Goal: Navigation & Orientation: Find specific page/section

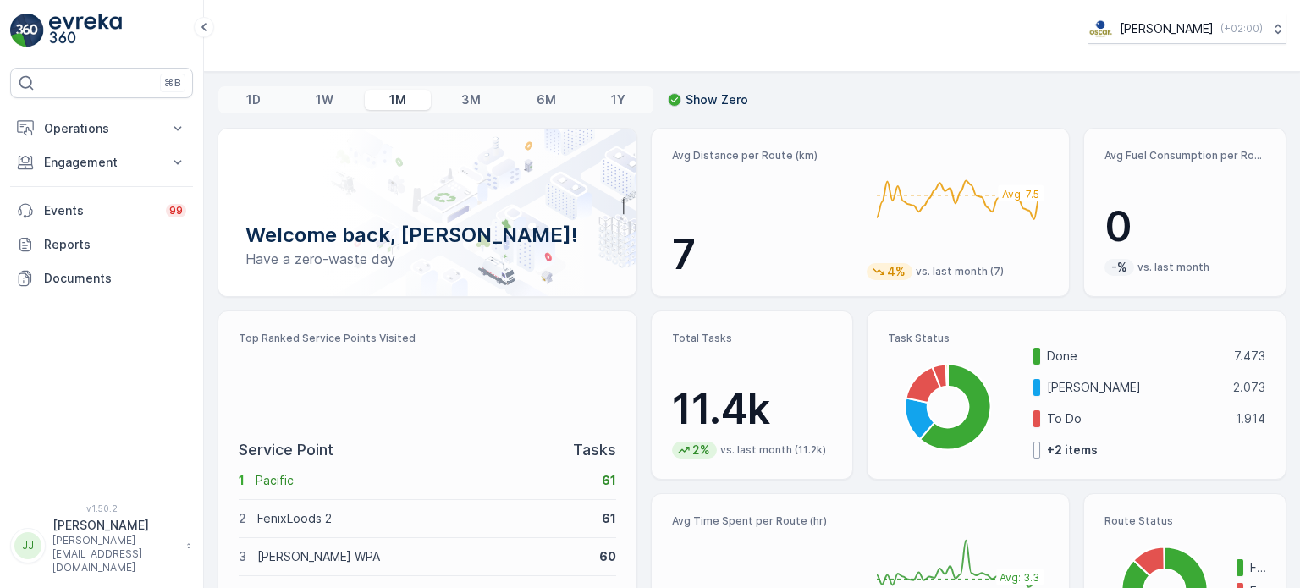
click at [1080, 454] on p "+ 2 items" at bounding box center [1072, 450] width 51 height 17
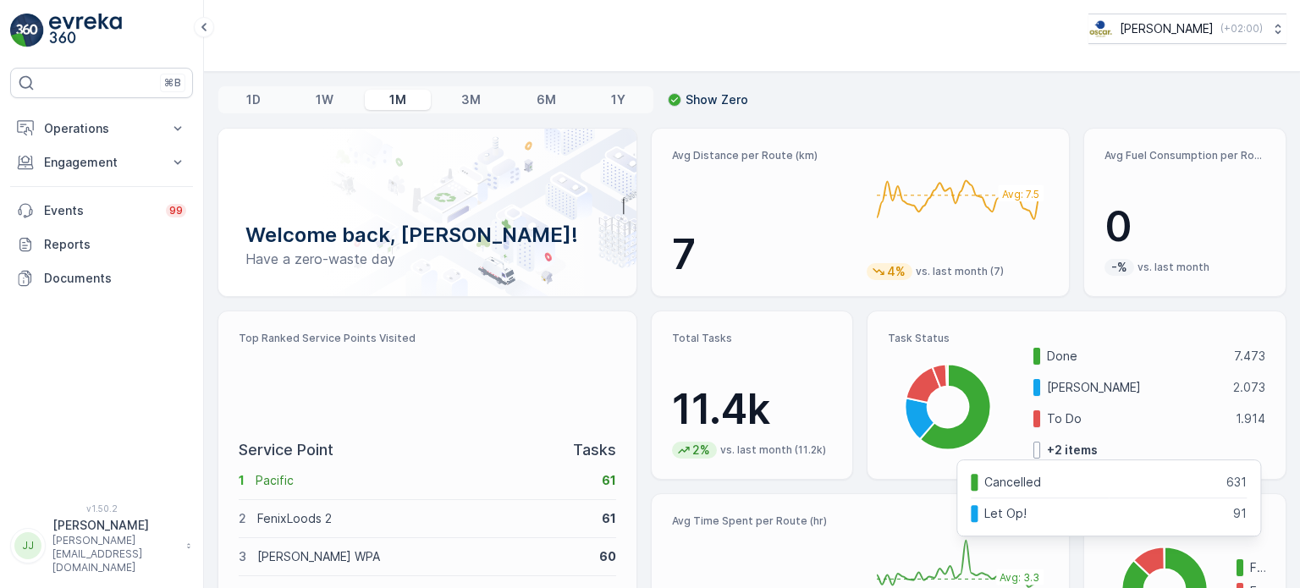
click at [1080, 454] on p "+ 2 items" at bounding box center [1072, 450] width 51 height 17
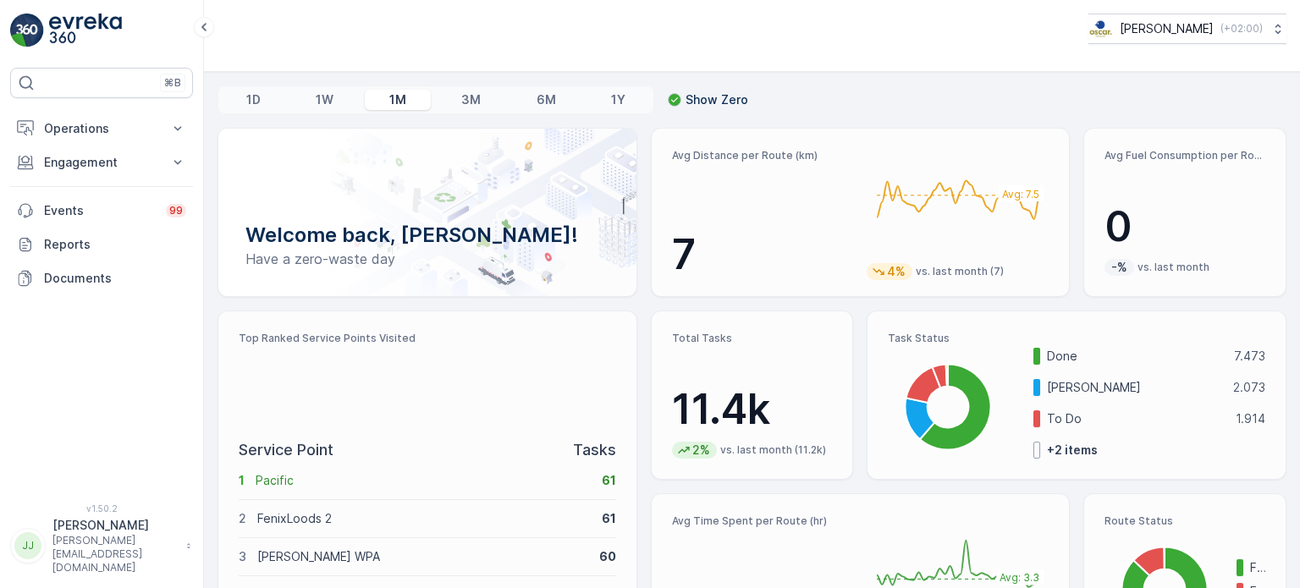
click at [254, 97] on p "1D" at bounding box center [253, 99] width 14 height 17
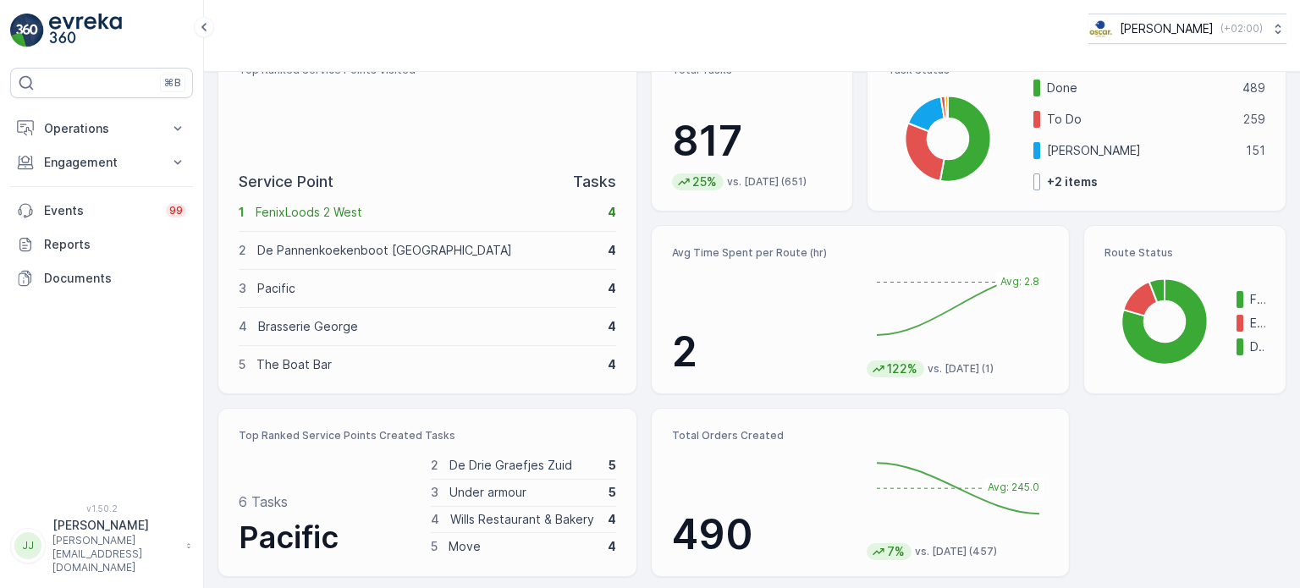
scroll to position [269, 0]
click at [1224, 215] on div "Welcome back, [PERSON_NAME]! Have a zero-waste day Avg Distance per Route (km) …" at bounding box center [751, 218] width 1069 height 718
click at [155, 390] on div "⌘B Operations Insights Planning Routes & Tasks Cockpit Settings Engagement Insi…" at bounding box center [101, 275] width 183 height 415
click at [78, 123] on p "Operations" at bounding box center [101, 128] width 115 height 17
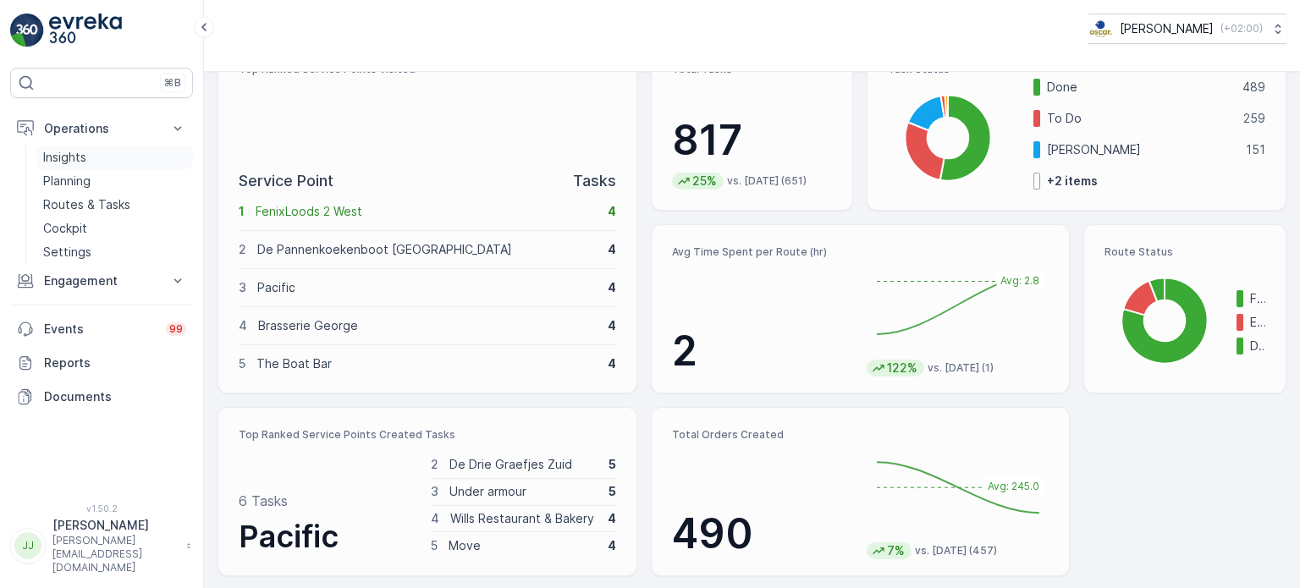
click at [71, 168] on link "Insights" at bounding box center [114, 158] width 157 height 24
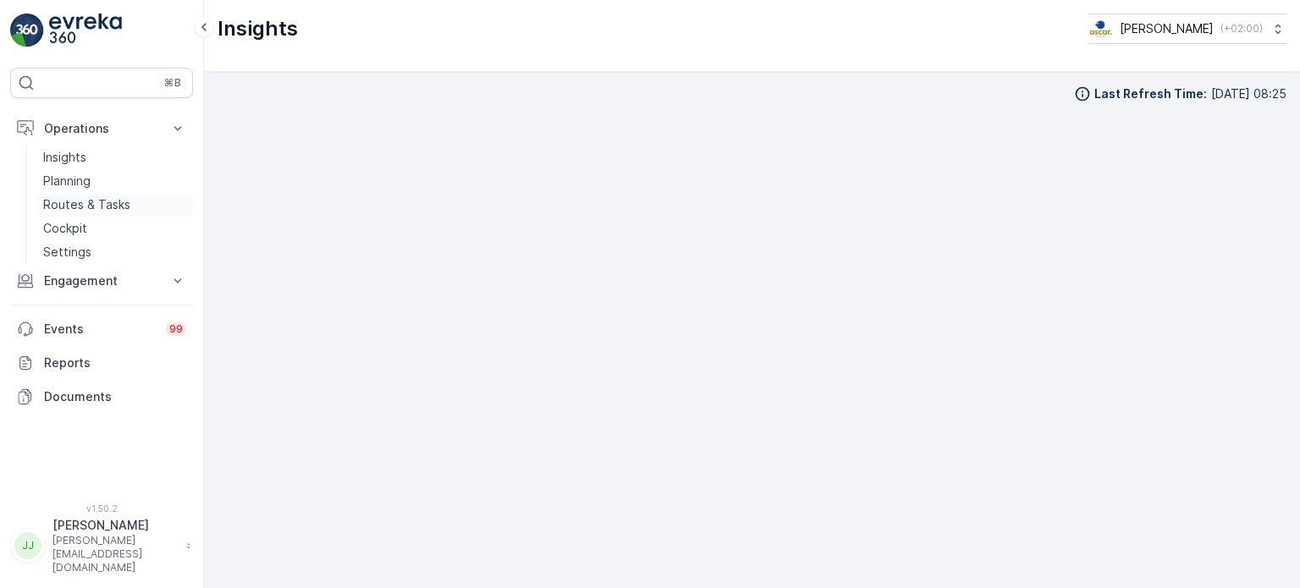
click at [70, 200] on p "Routes & Tasks" at bounding box center [86, 204] width 87 height 17
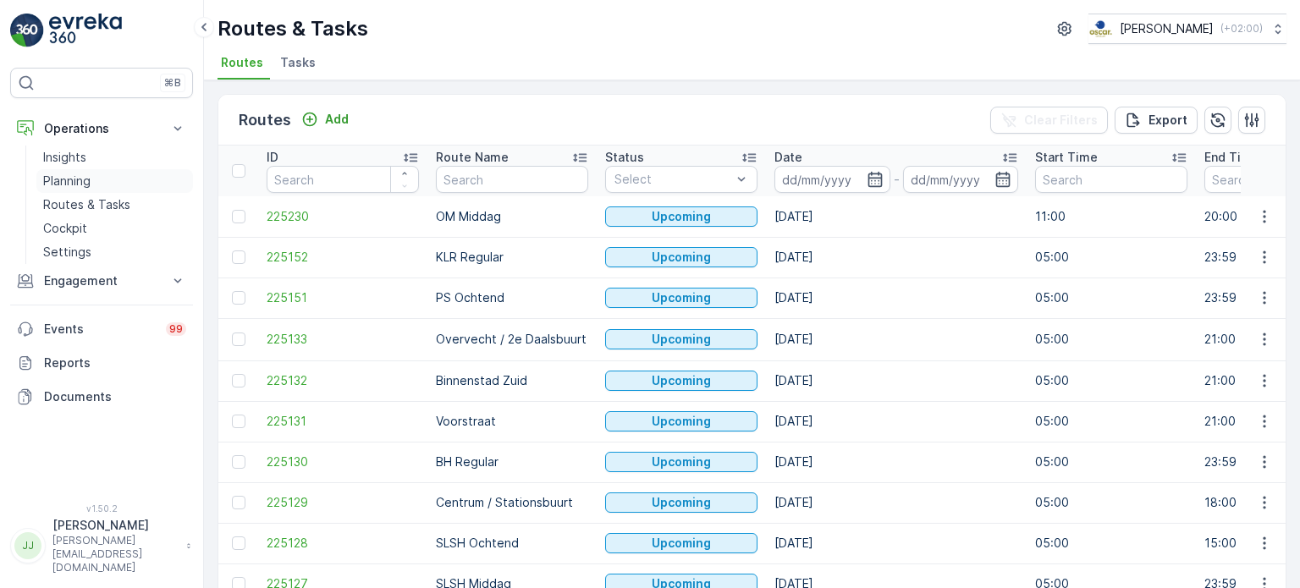
click at [80, 180] on p "Planning" at bounding box center [66, 181] width 47 height 17
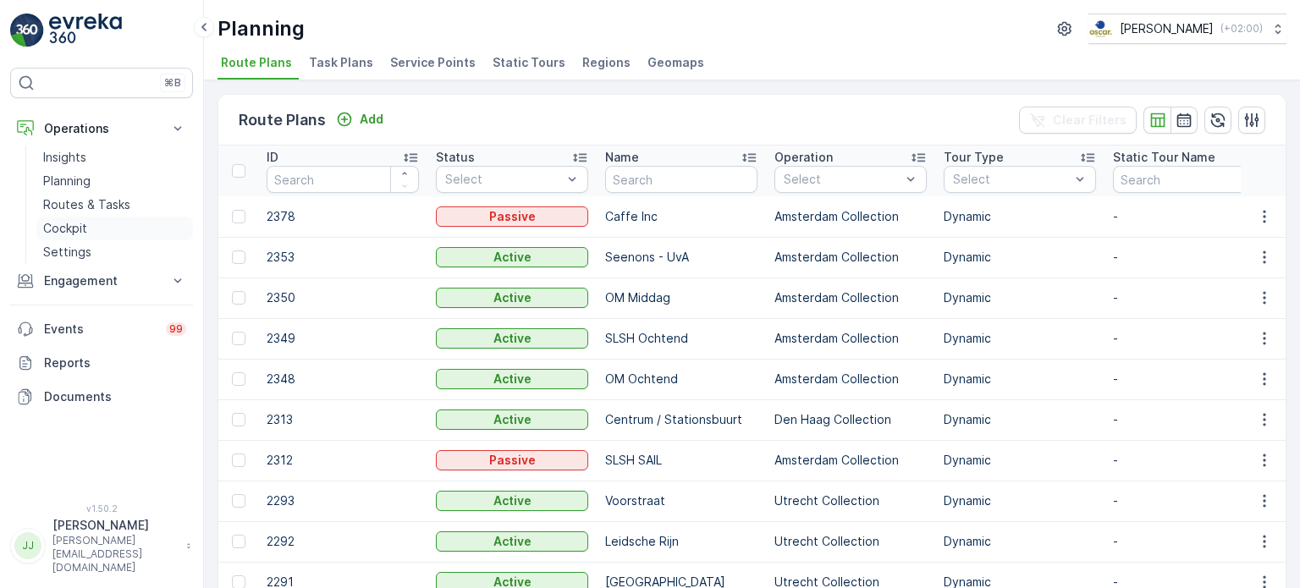
click at [68, 223] on p "Cockpit" at bounding box center [65, 228] width 44 height 17
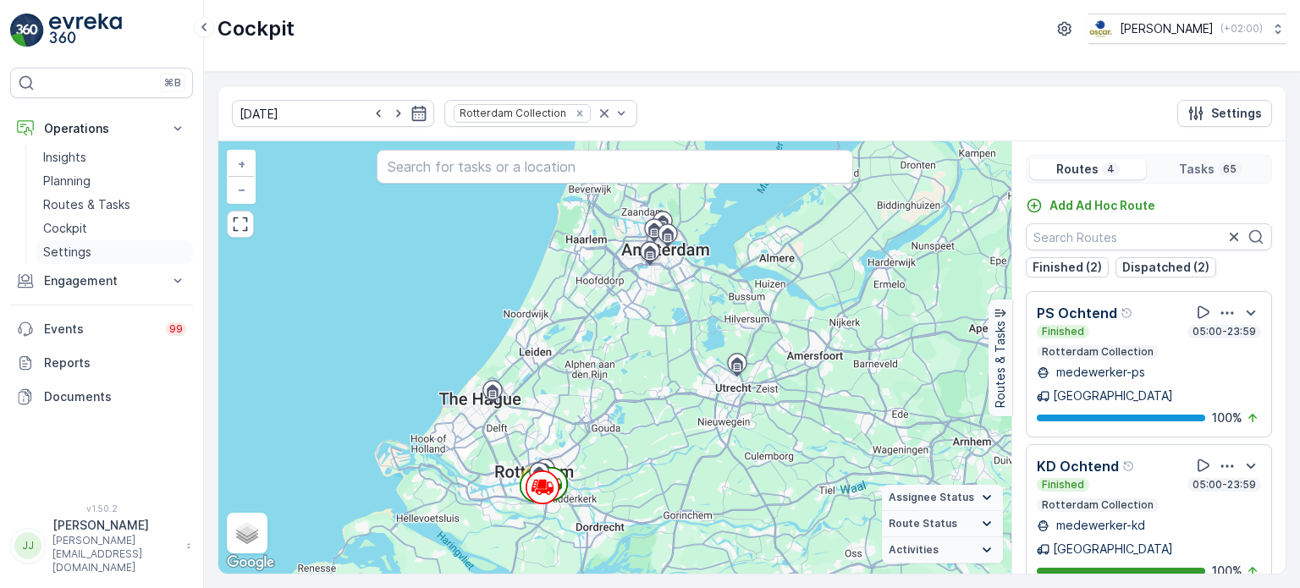
click at [66, 246] on p "Settings" at bounding box center [67, 252] width 48 height 17
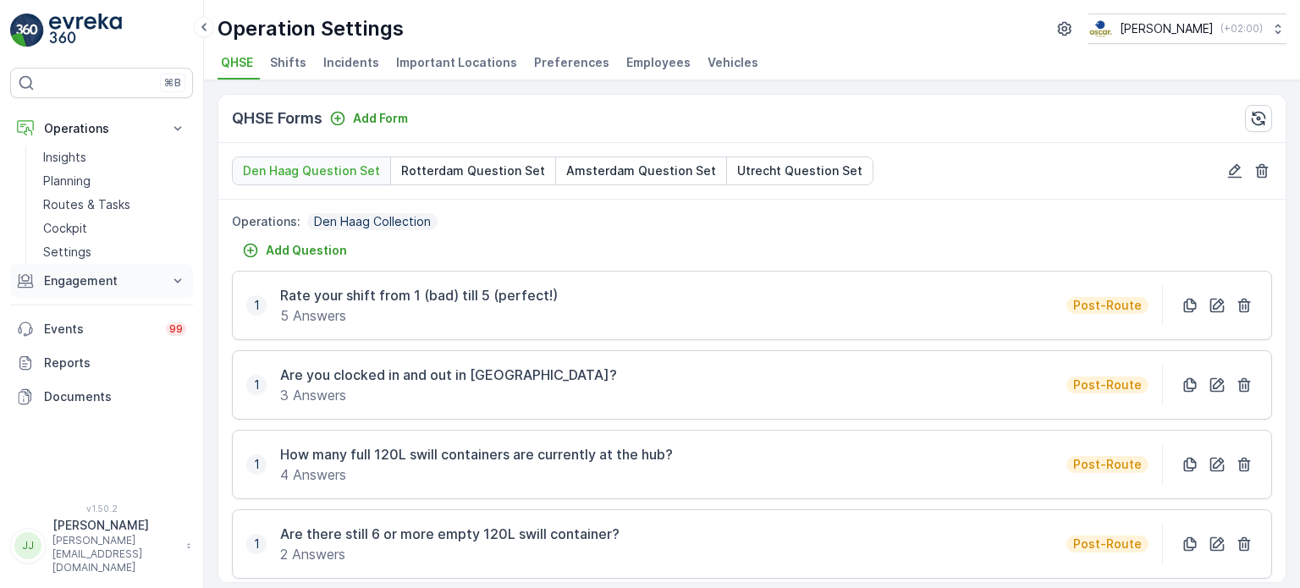
click at [96, 284] on p "Engagement" at bounding box center [101, 280] width 115 height 17
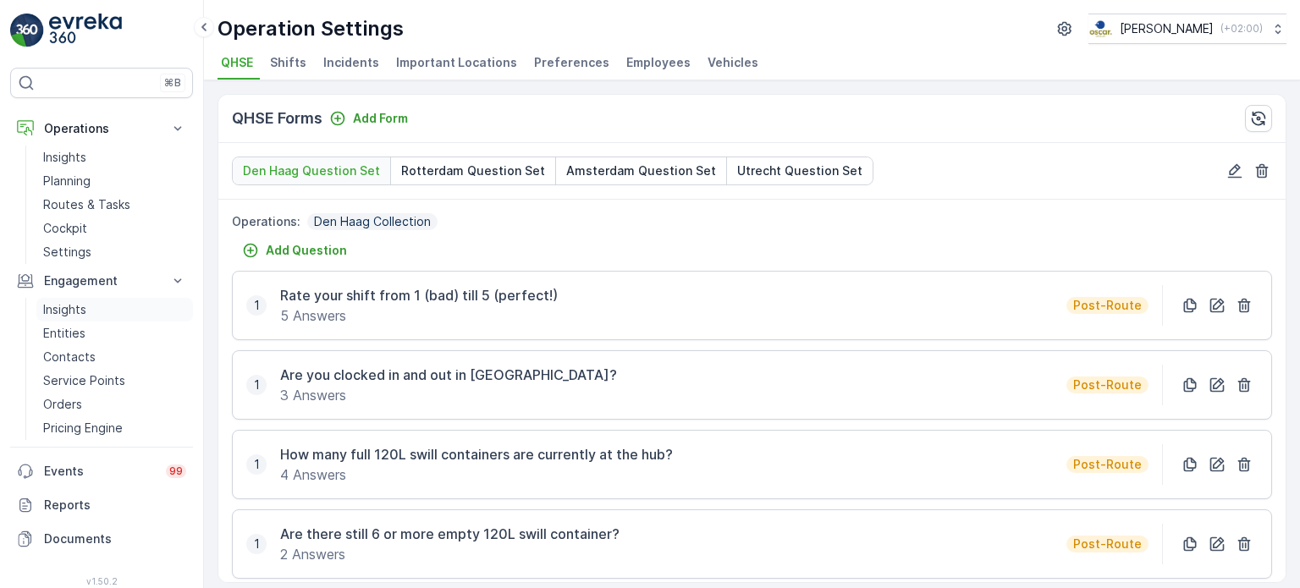
click at [59, 306] on p "Insights" at bounding box center [64, 309] width 43 height 17
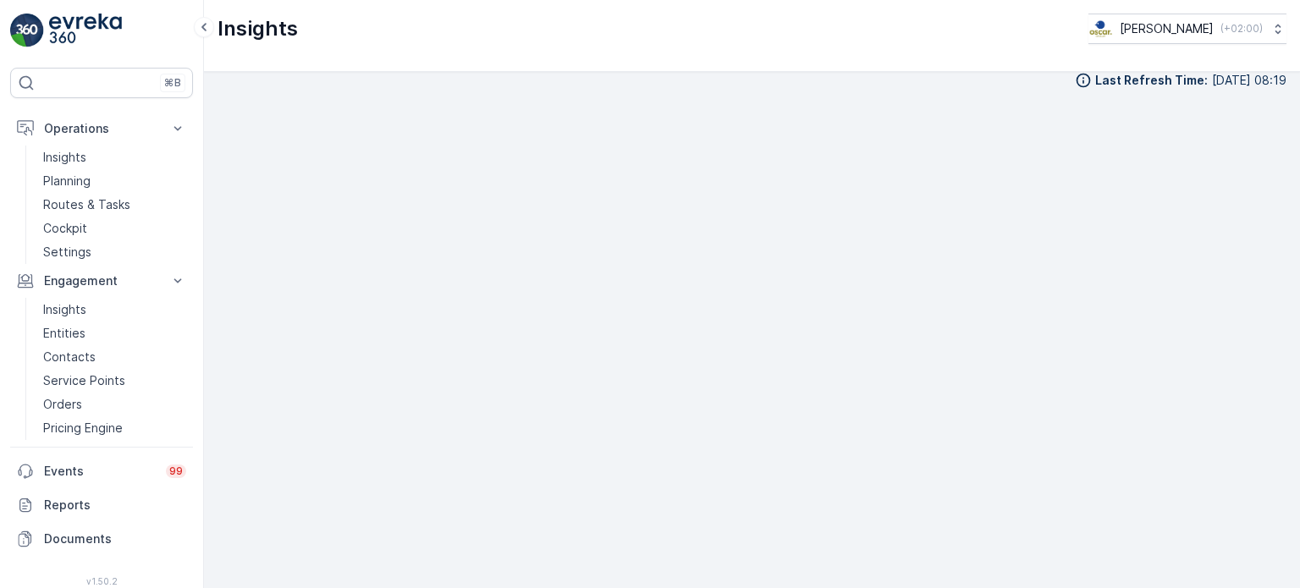
scroll to position [17, 0]
click at [168, 277] on button "Engagement" at bounding box center [101, 281] width 183 height 34
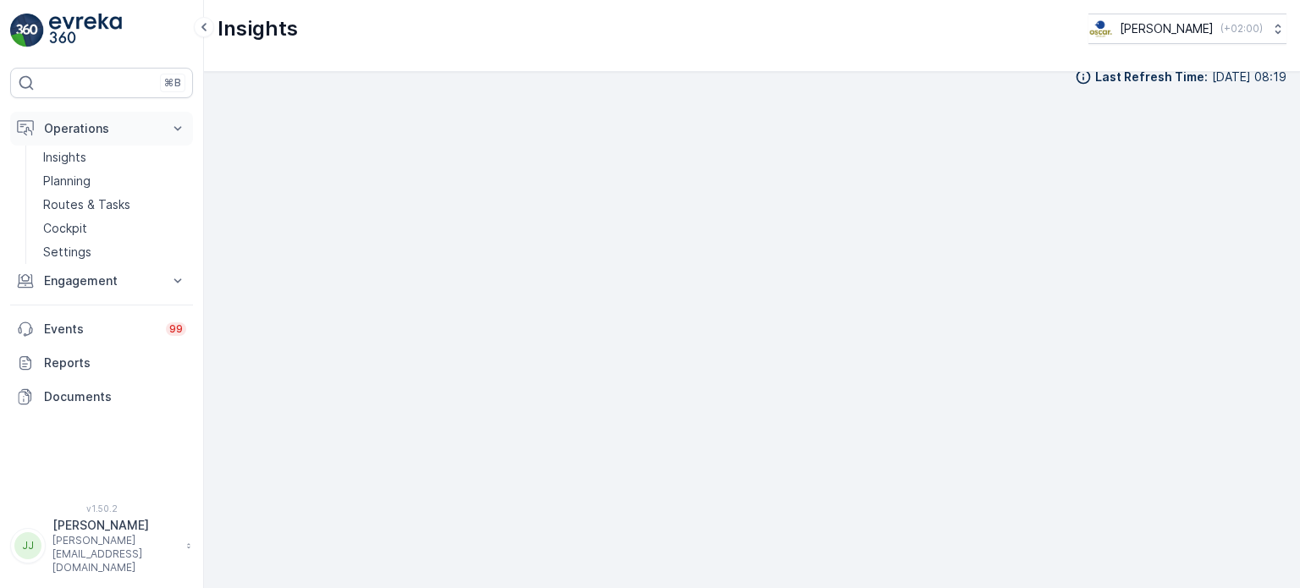
click at [176, 131] on icon at bounding box center [177, 128] width 17 height 17
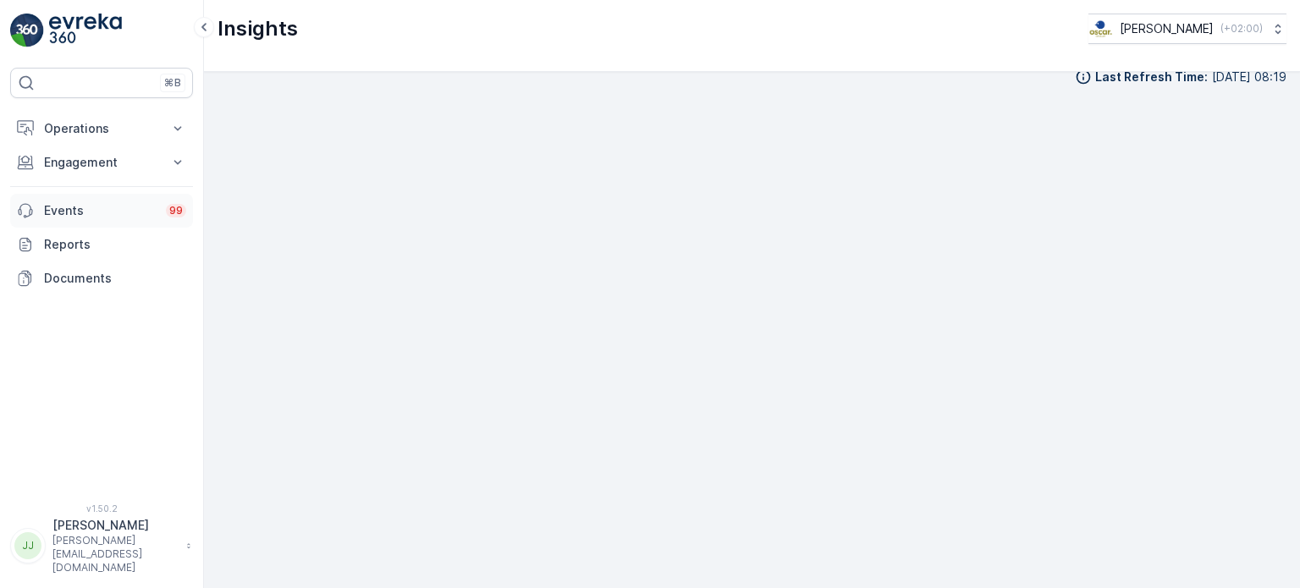
click at [98, 206] on p "Events" at bounding box center [100, 210] width 112 height 17
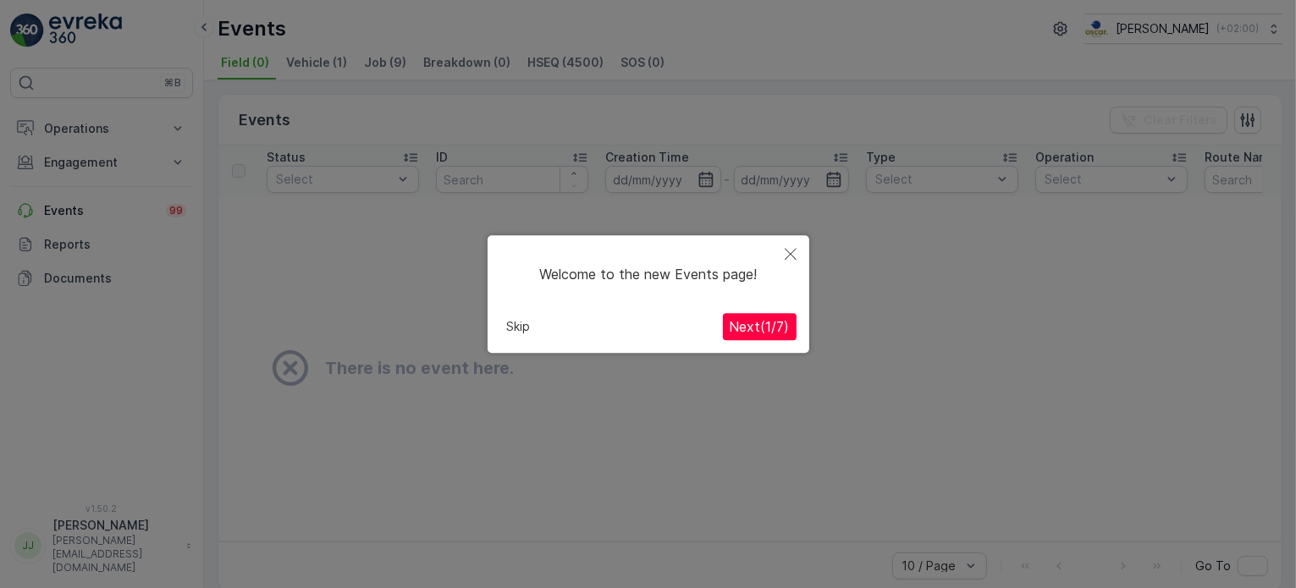
click at [753, 324] on span "Next ( 1 / 7 )" at bounding box center [759, 326] width 60 height 17
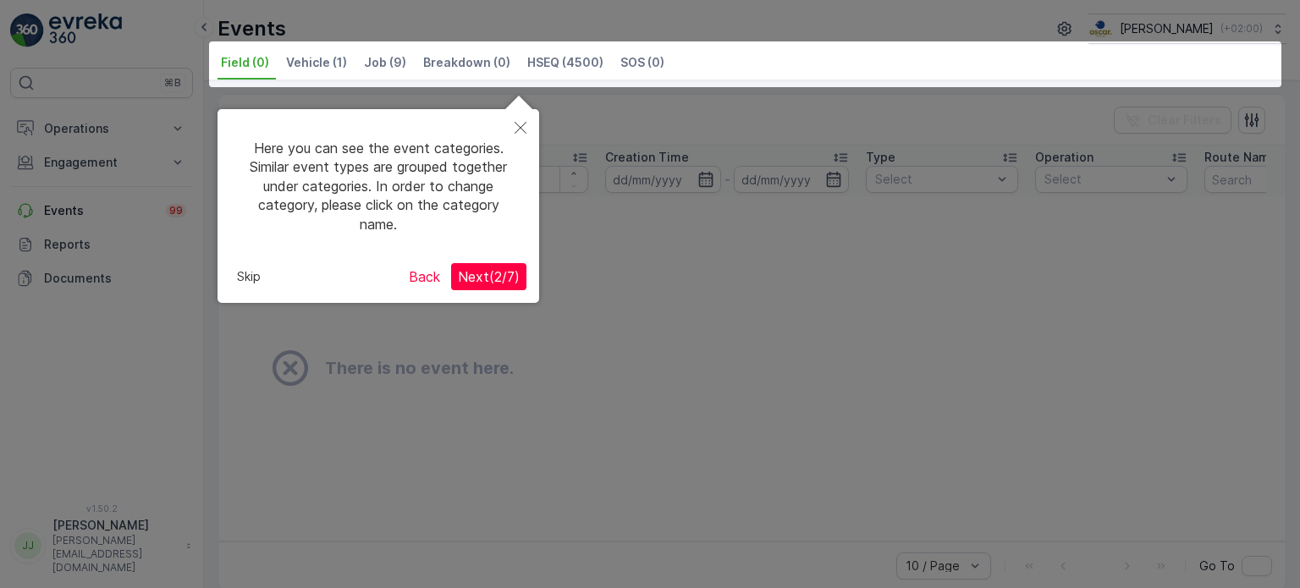
click at [476, 273] on span "Next ( 2 / 7 )" at bounding box center [489, 276] width 62 height 17
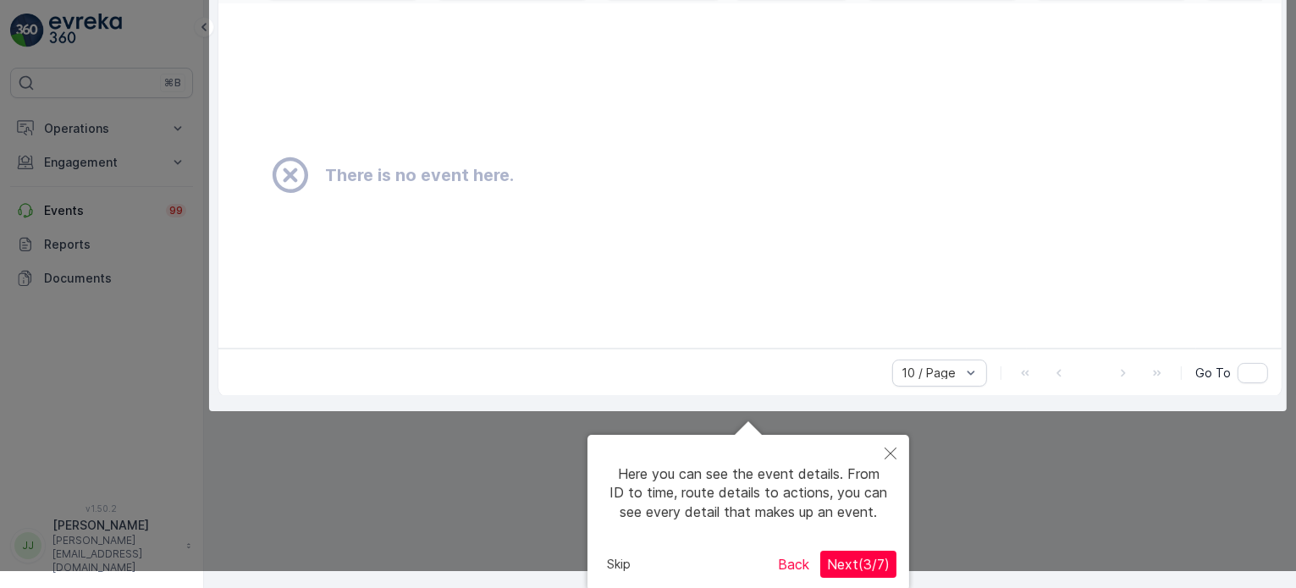
scroll to position [195, 0]
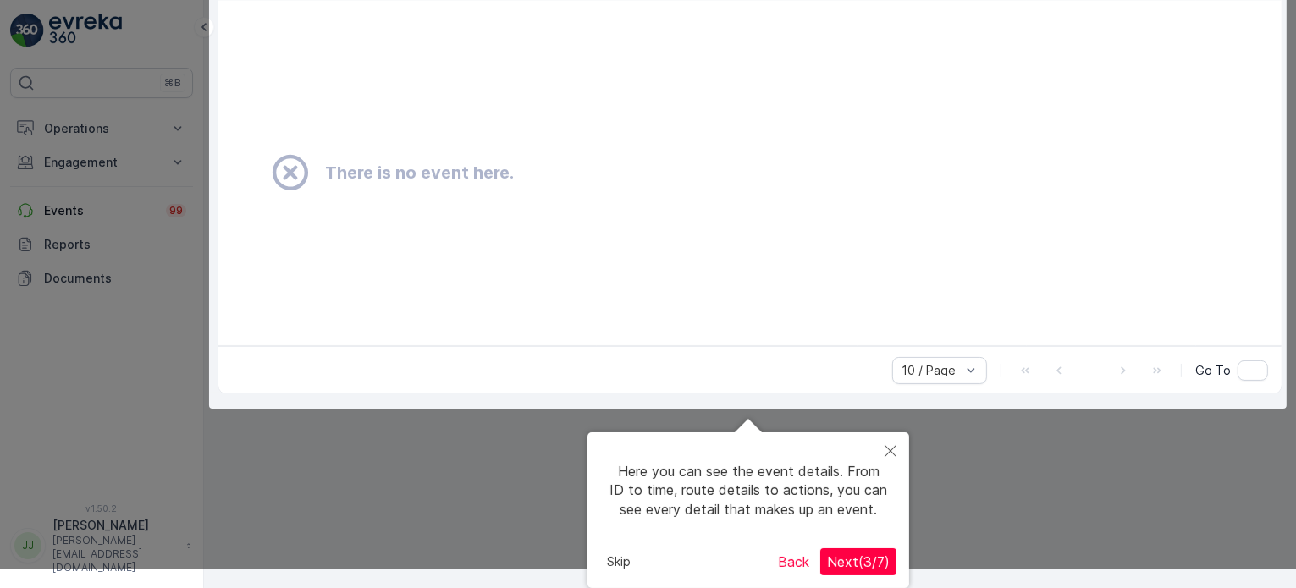
click at [836, 564] on span "Next ( 3 / 7 )" at bounding box center [858, 561] width 63 height 17
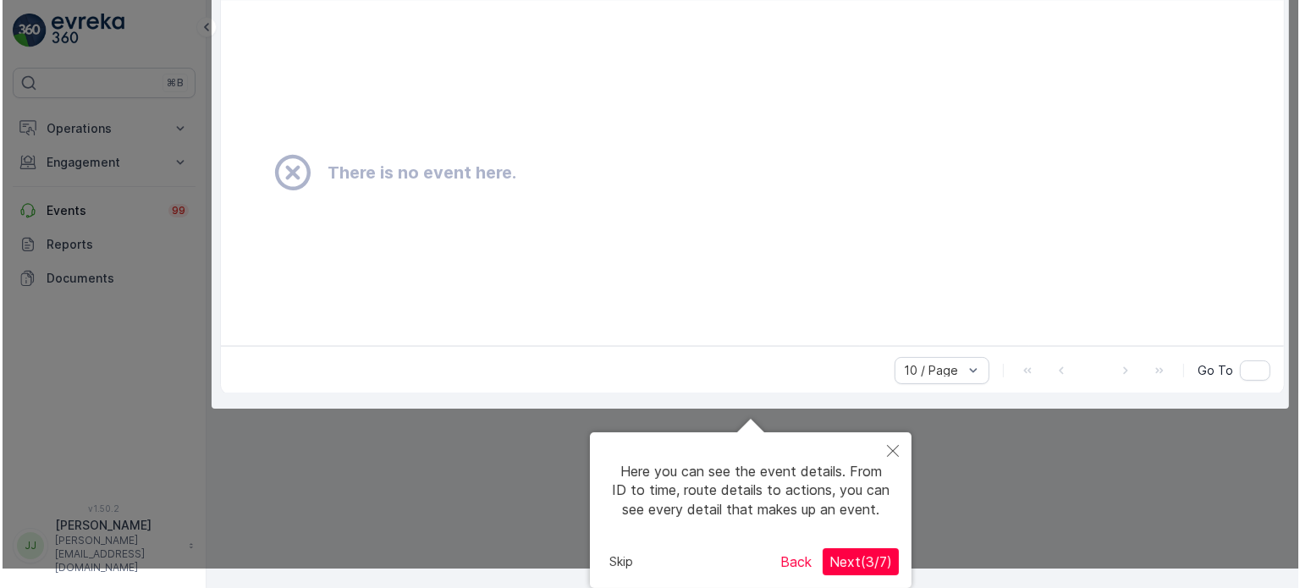
scroll to position [0, 0]
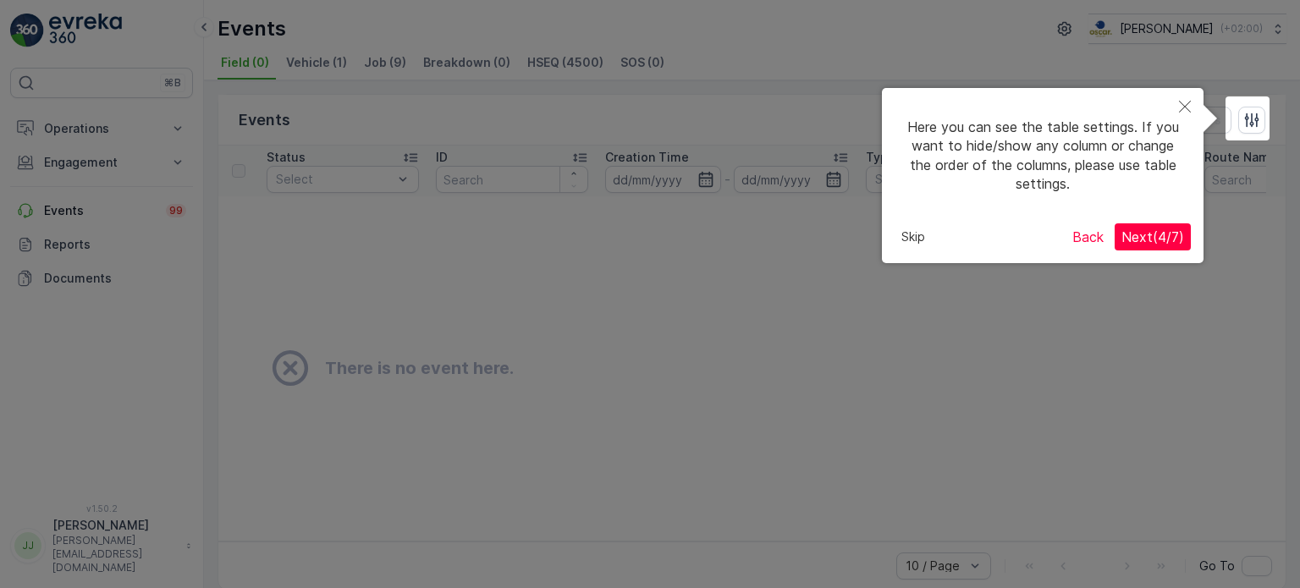
click at [1161, 239] on span "Next ( 4 / 7 )" at bounding box center [1152, 236] width 63 height 17
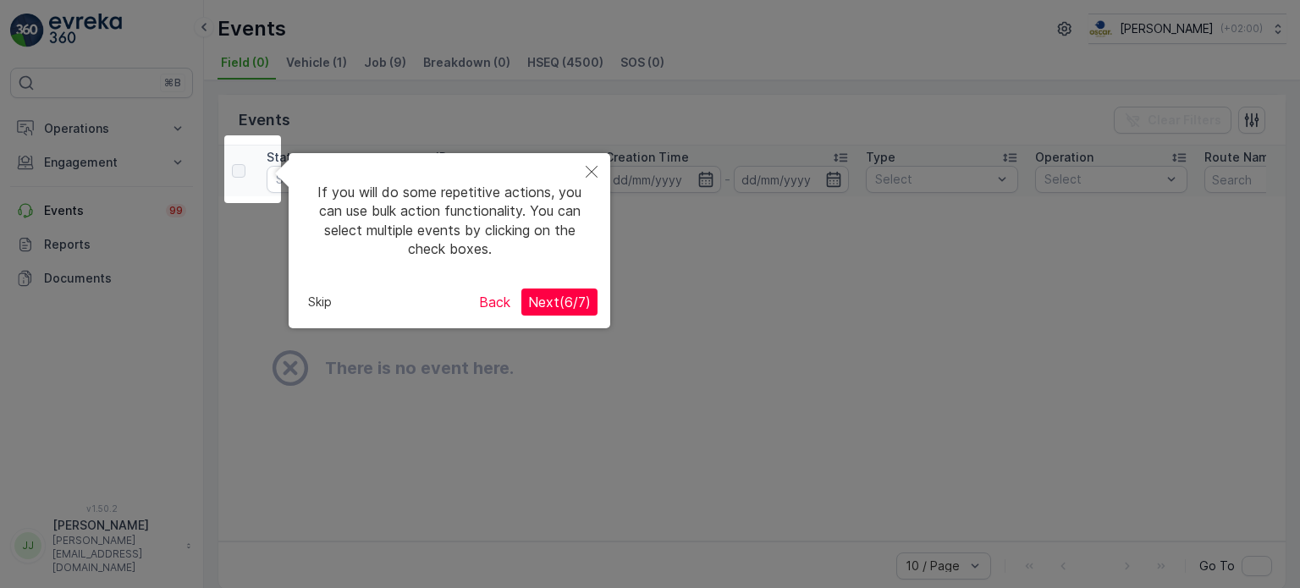
click at [566, 297] on span "Next ( 6 / 7 )" at bounding box center [559, 302] width 63 height 17
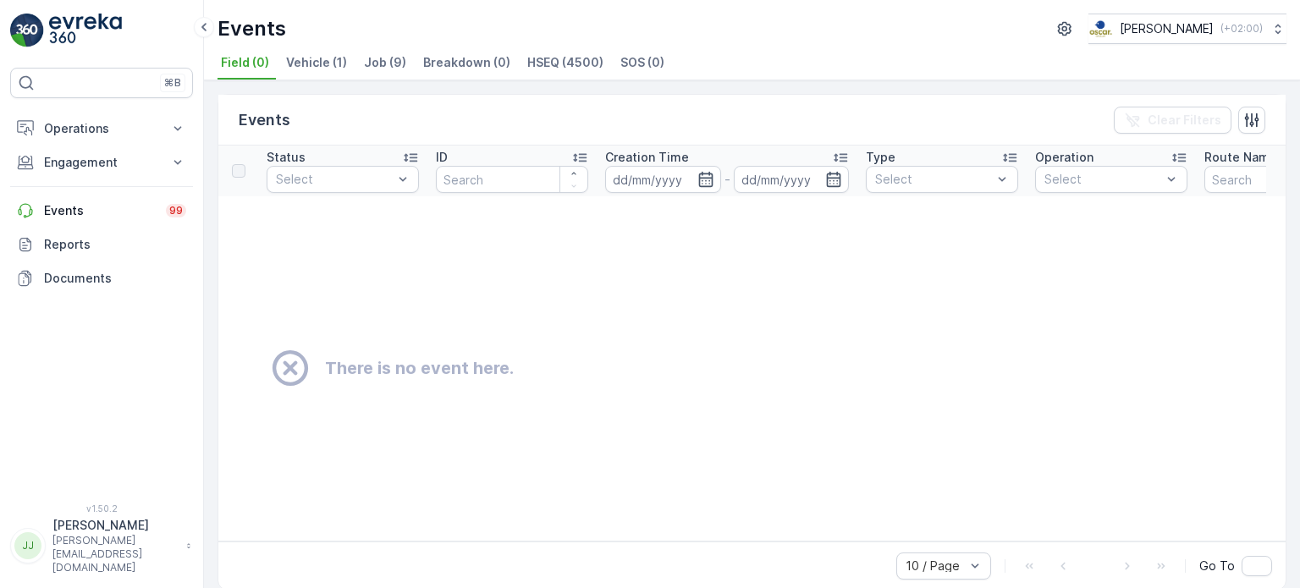
click at [327, 72] on li "Vehicle (1)" at bounding box center [318, 65] width 71 height 29
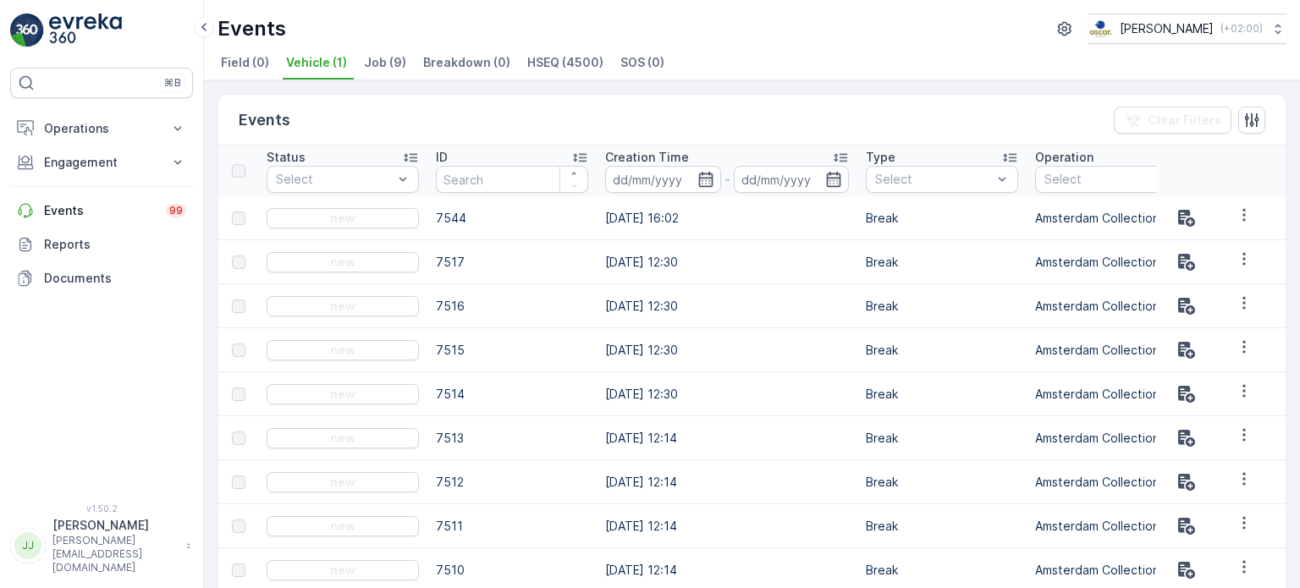
click at [374, 71] on li "Job (9)" at bounding box center [386, 65] width 52 height 29
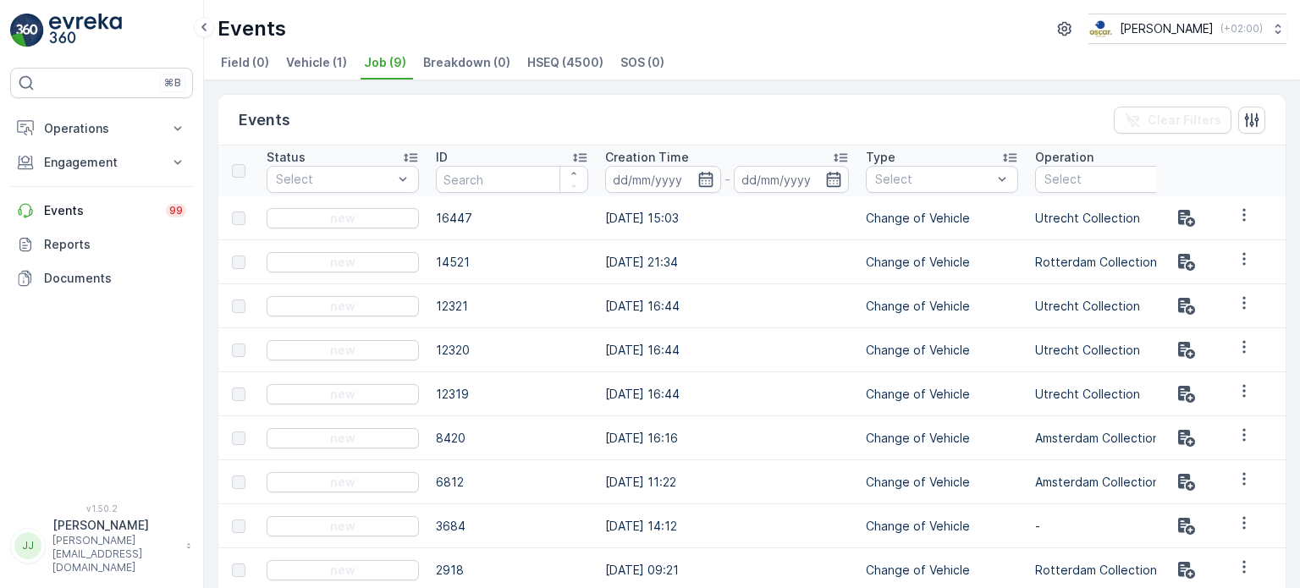
click at [540, 69] on span "HSEQ (4500)" at bounding box center [565, 62] width 76 height 17
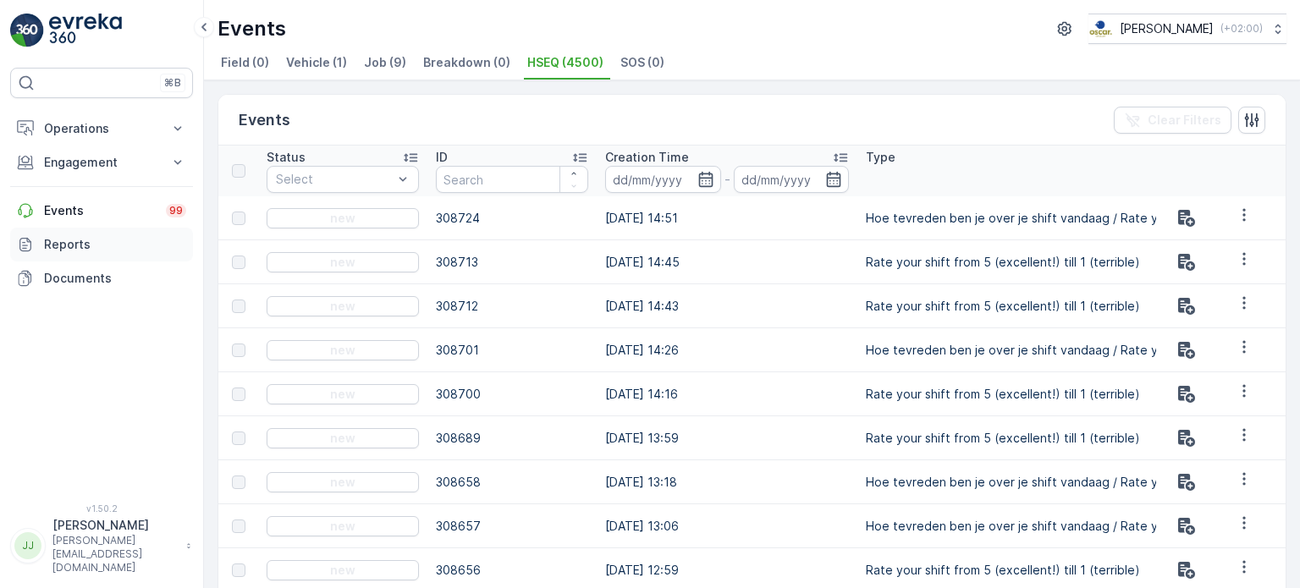
click at [72, 245] on p "Reports" at bounding box center [115, 244] width 142 height 17
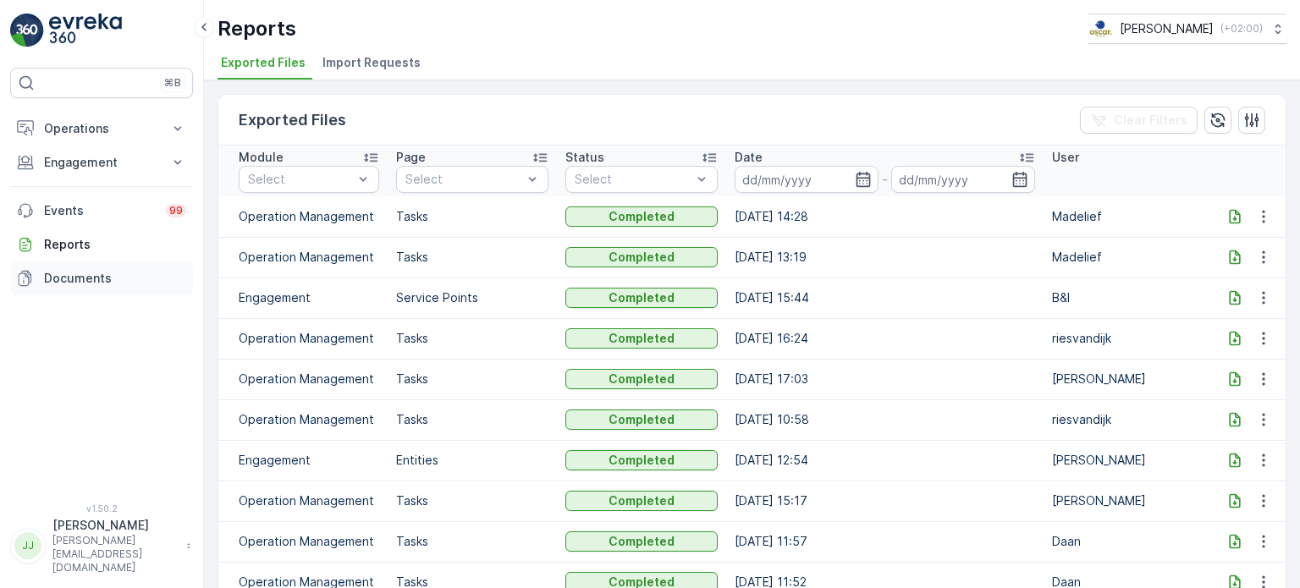
click at [101, 282] on p "Documents" at bounding box center [115, 278] width 142 height 17
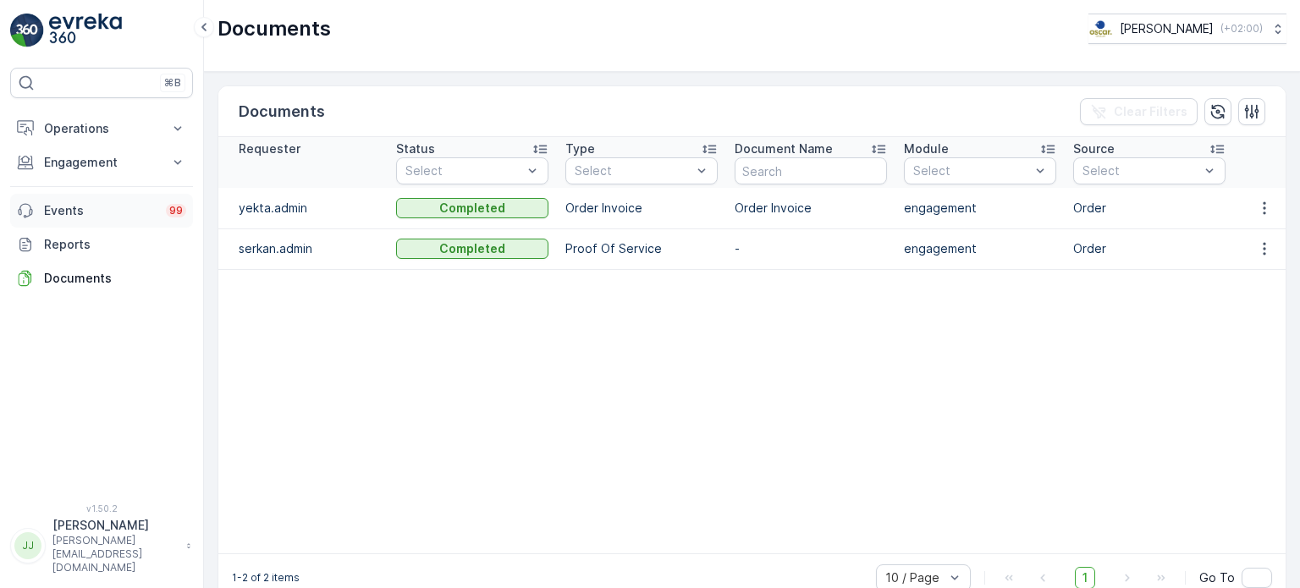
click at [69, 216] on p "Events" at bounding box center [100, 210] width 112 height 17
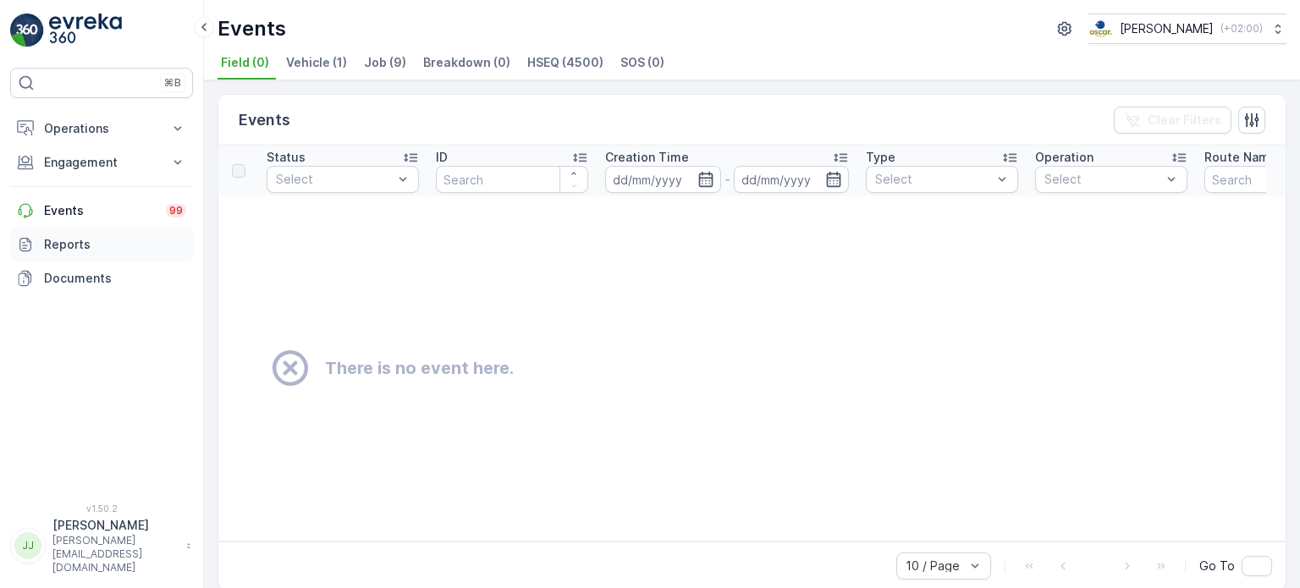
click at [63, 240] on p "Reports" at bounding box center [115, 244] width 142 height 17
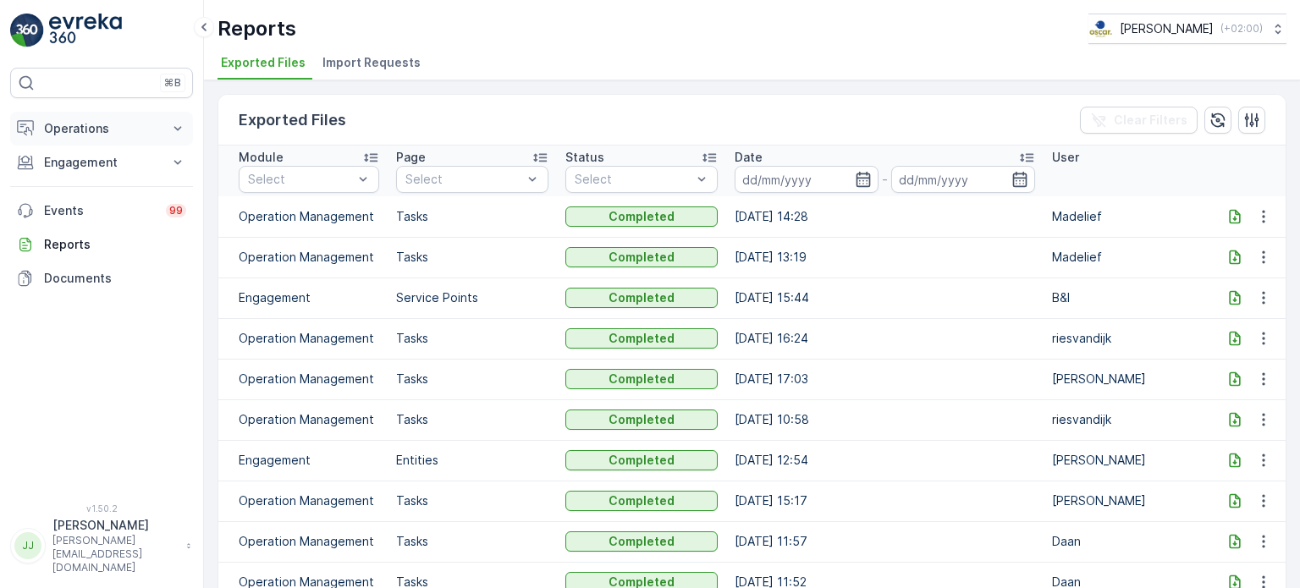
click at [75, 135] on p "Operations" at bounding box center [101, 128] width 115 height 17
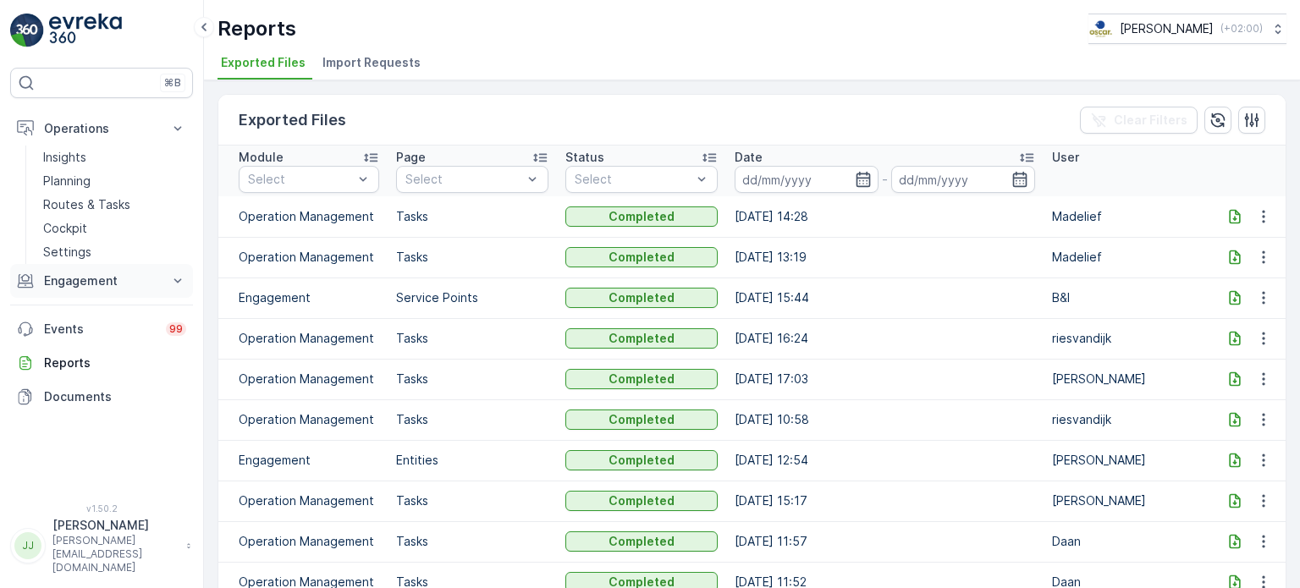
click at [71, 277] on p "Engagement" at bounding box center [101, 280] width 115 height 17
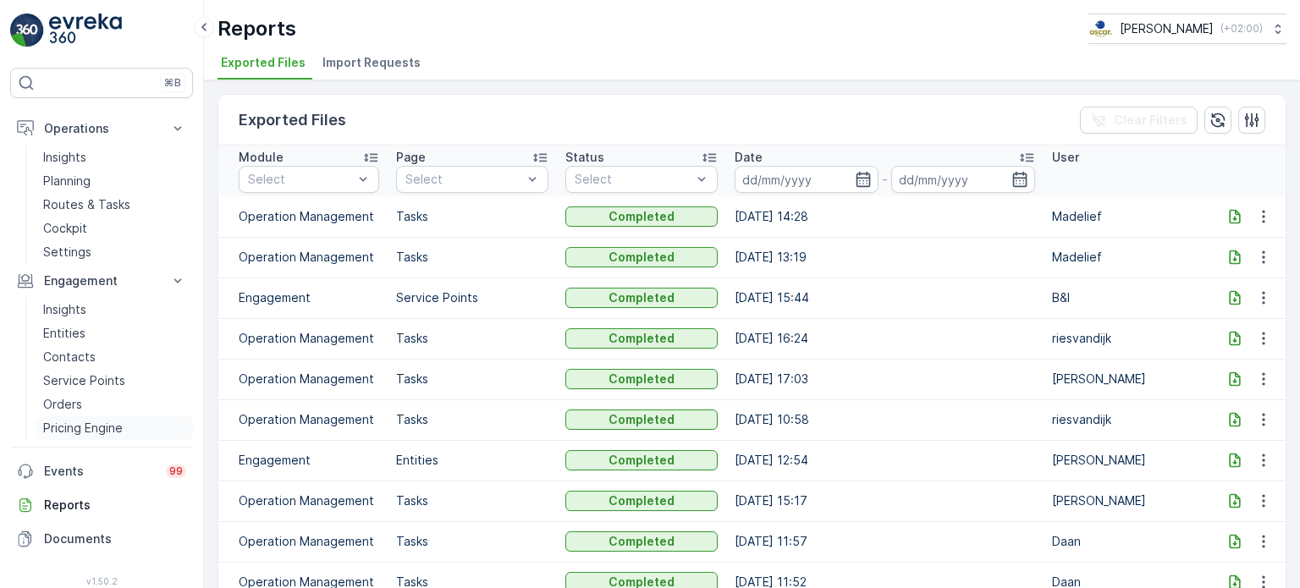
click at [63, 422] on p "Pricing Engine" at bounding box center [83, 428] width 80 height 17
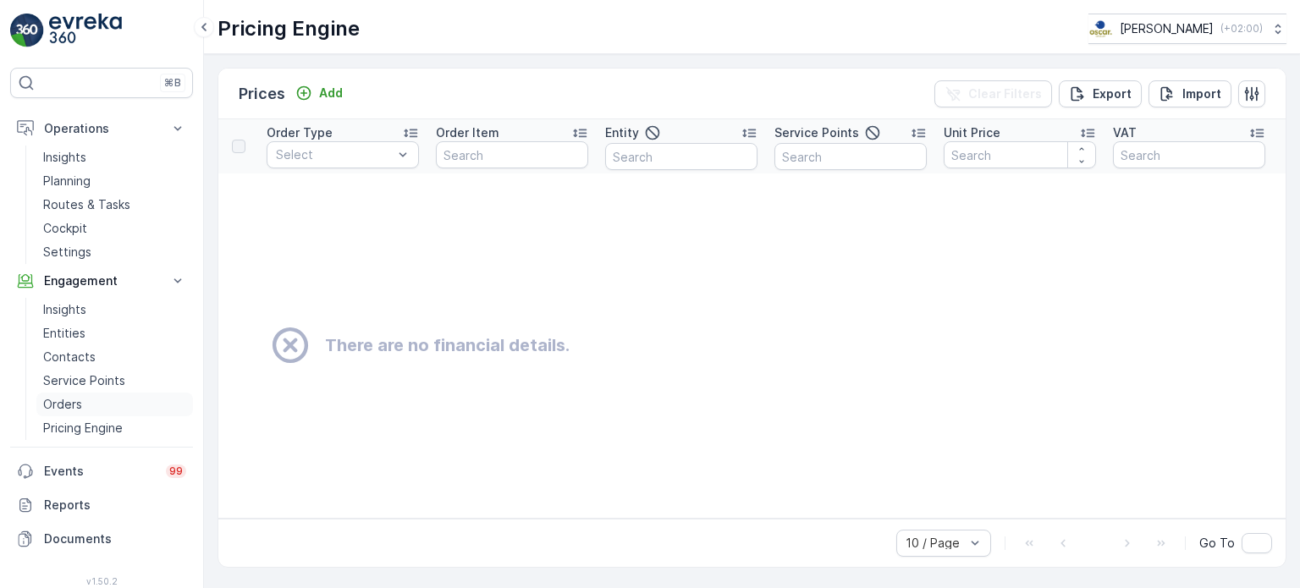
click at [60, 393] on link "Orders" at bounding box center [114, 405] width 157 height 24
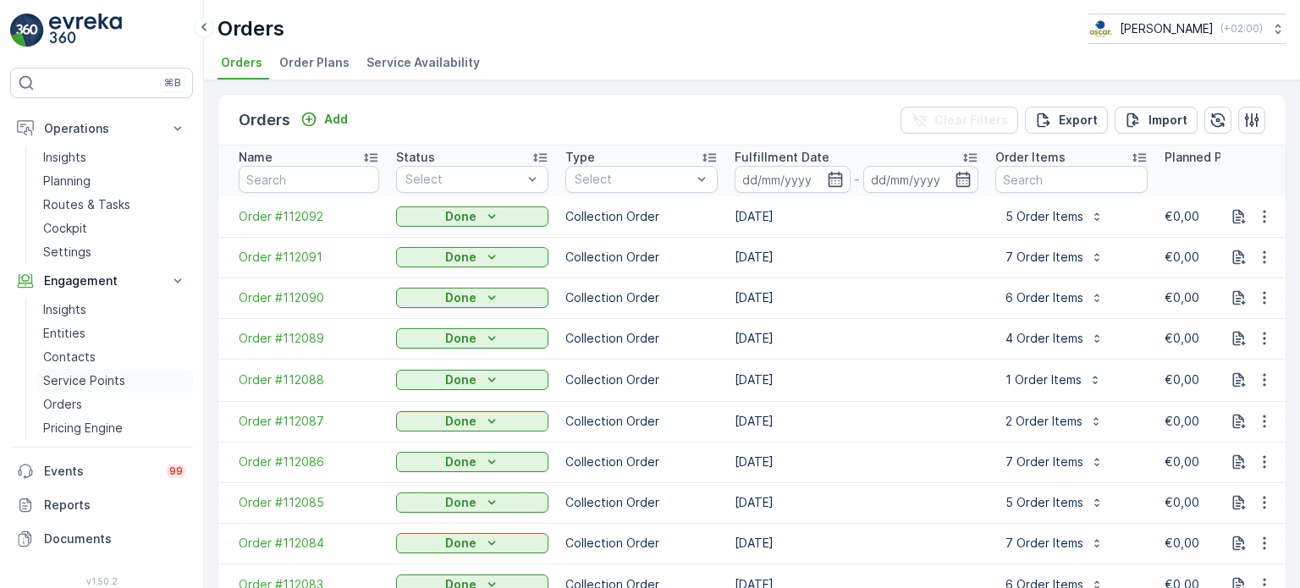
click at [88, 382] on p "Service Points" at bounding box center [84, 380] width 82 height 17
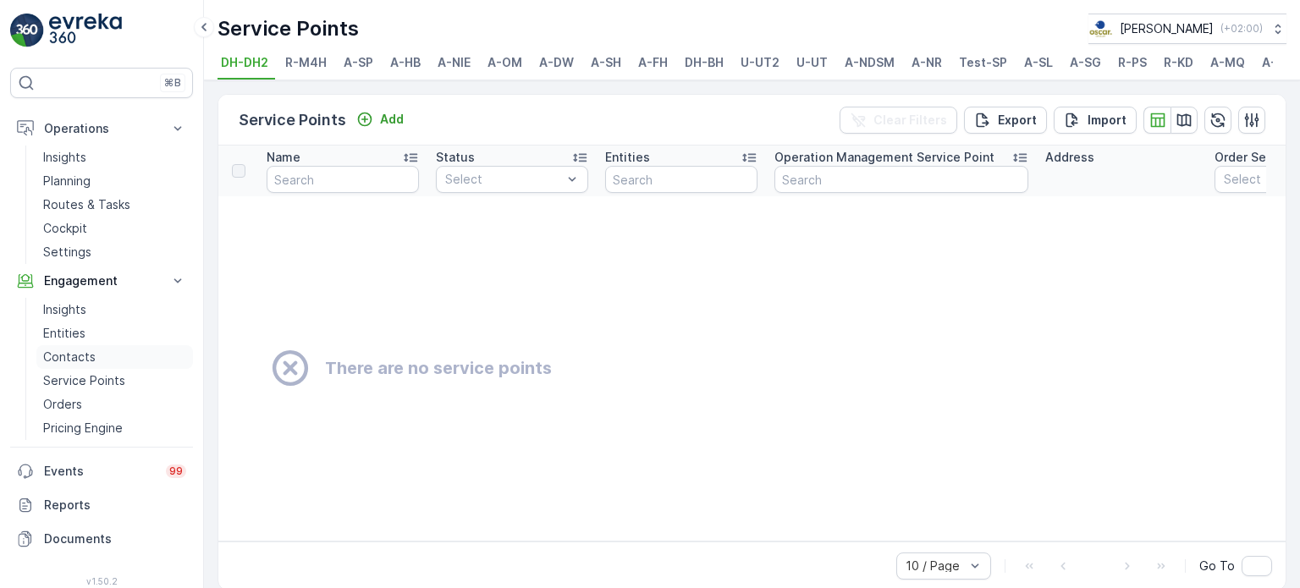
click at [69, 360] on p "Contacts" at bounding box center [69, 357] width 52 height 17
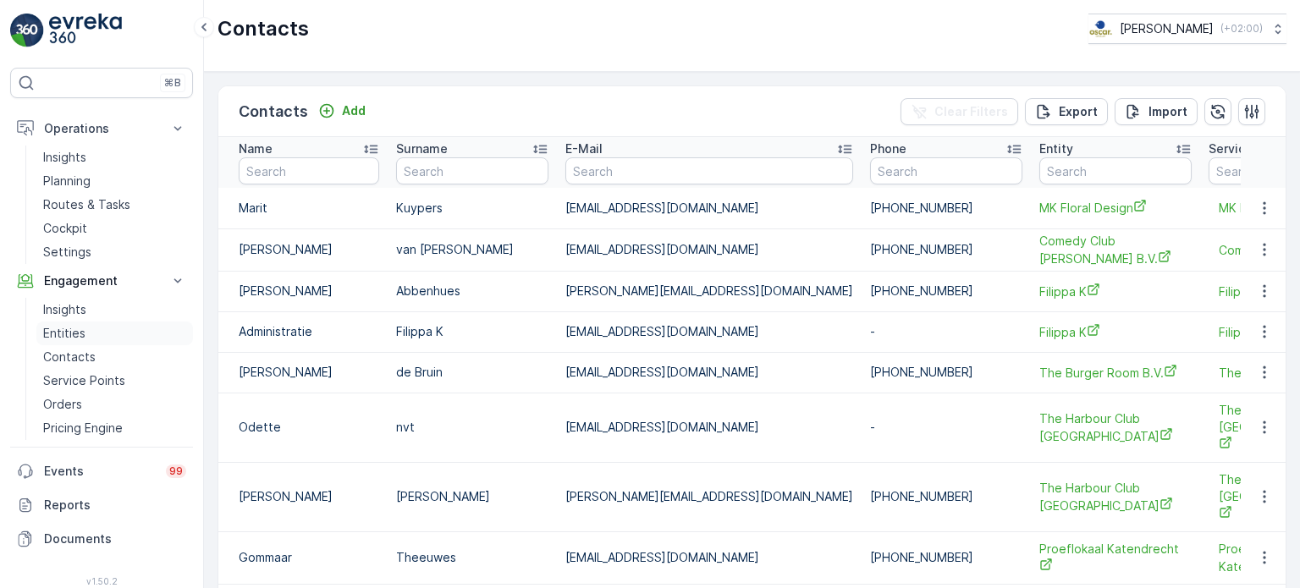
click at [57, 341] on p "Entities" at bounding box center [64, 333] width 42 height 17
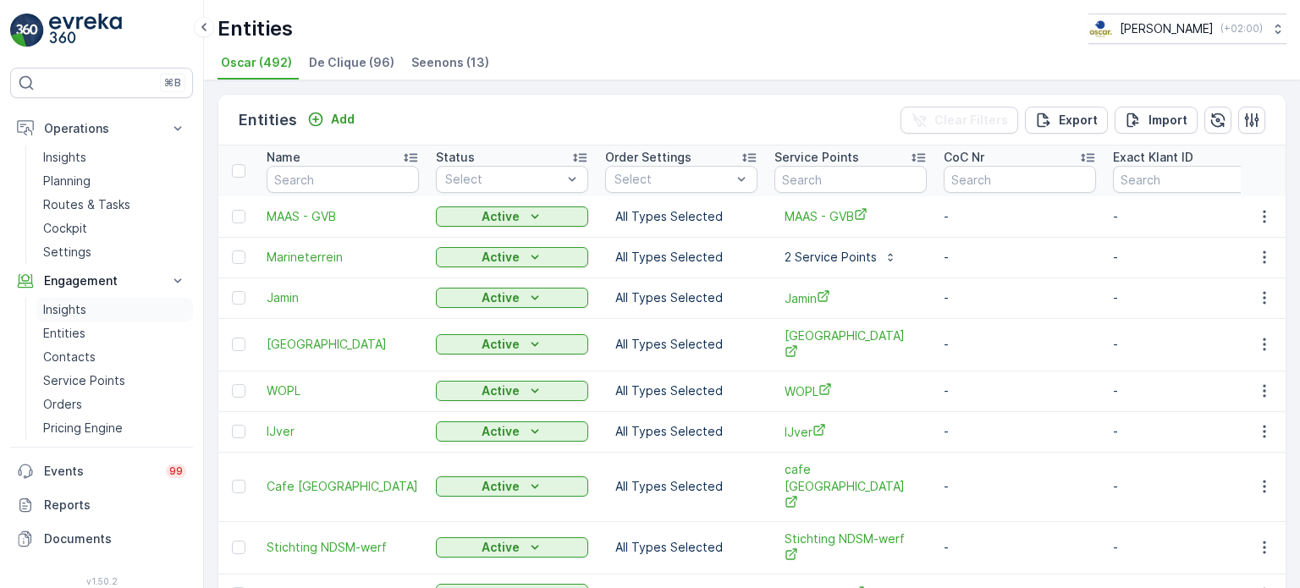
click at [72, 317] on link "Insights" at bounding box center [114, 310] width 157 height 24
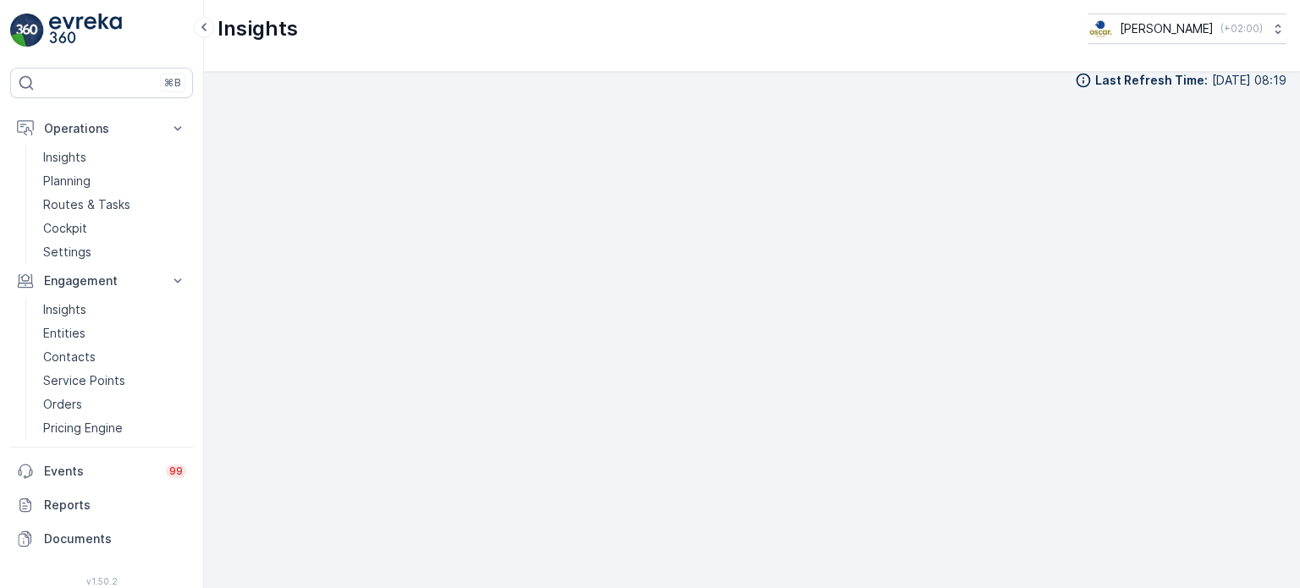
scroll to position [17, 0]
click at [82, 160] on p "Insights" at bounding box center [64, 157] width 43 height 17
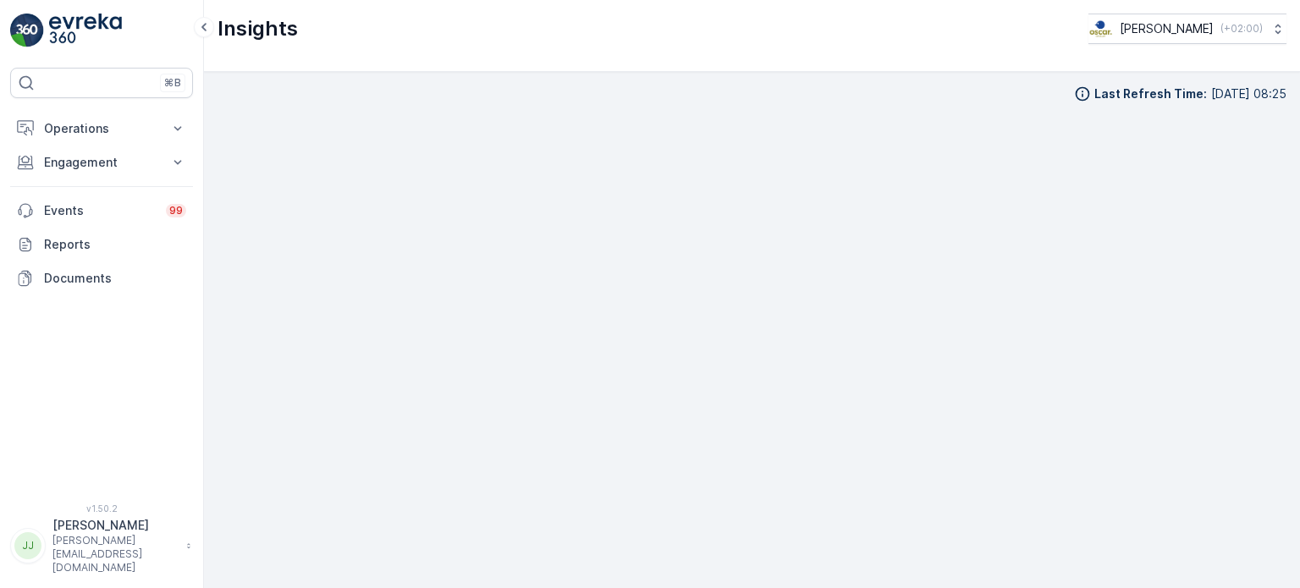
scroll to position [17, 0]
click at [123, 168] on p "Engagement" at bounding box center [101, 162] width 115 height 17
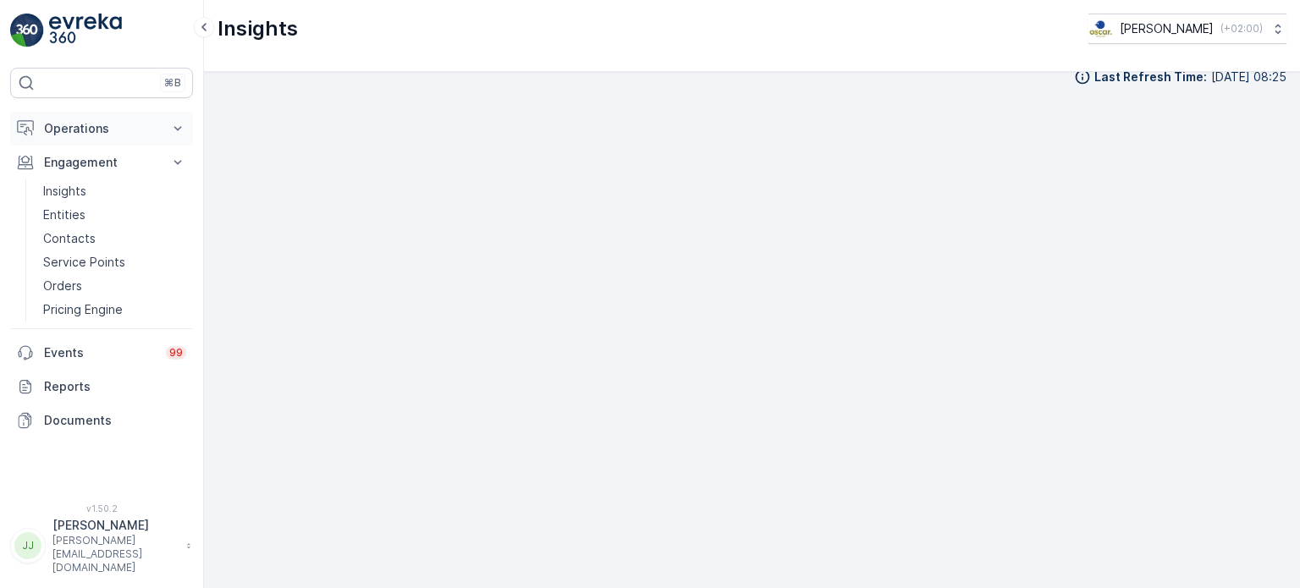
click at [118, 135] on p "Operations" at bounding box center [101, 128] width 115 height 17
